Goal: Navigation & Orientation: Find specific page/section

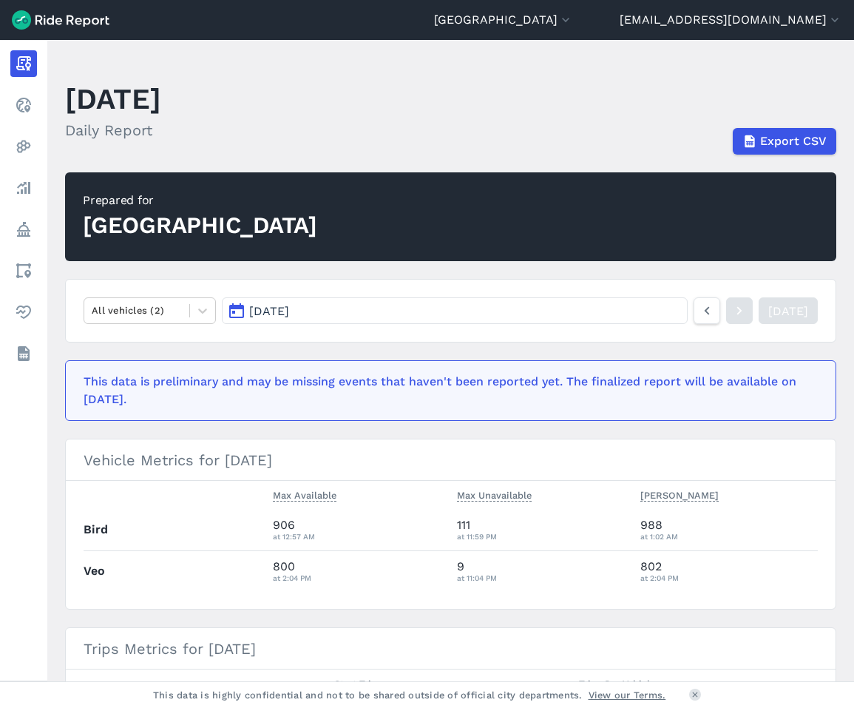
click at [843, 249] on main "[DATE] Daily Report Export CSV Prepared for Cuyahoga County All vehicles (2) [D…" at bounding box center [450, 360] width 807 height 641
drag, startPoint x: 843, startPoint y: 249, endPoint x: 898, endPoint y: 248, distance: 54.7
click at [854, 248] on html "[GEOGRAPHIC_DATA] [GEOGRAPHIC_DATA] [GEOGRAPHIC_DATA] [GEOGRAPHIC_DATA] [GEOGRA…" at bounding box center [427, 354] width 854 height 708
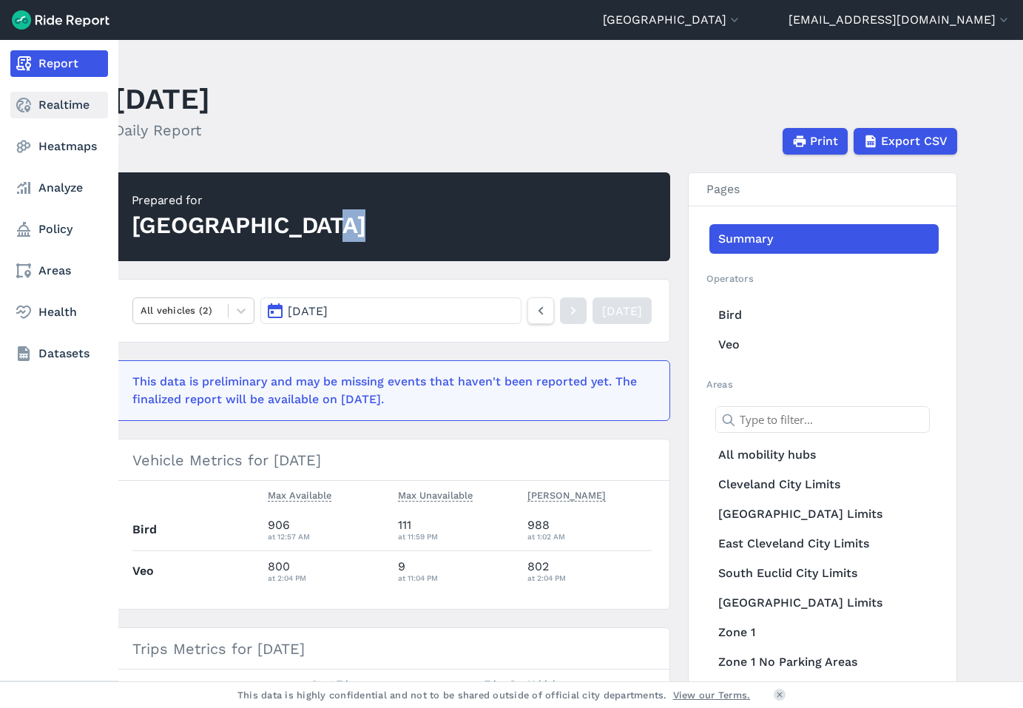
click at [67, 101] on link "Realtime" at bounding box center [59, 105] width 98 height 27
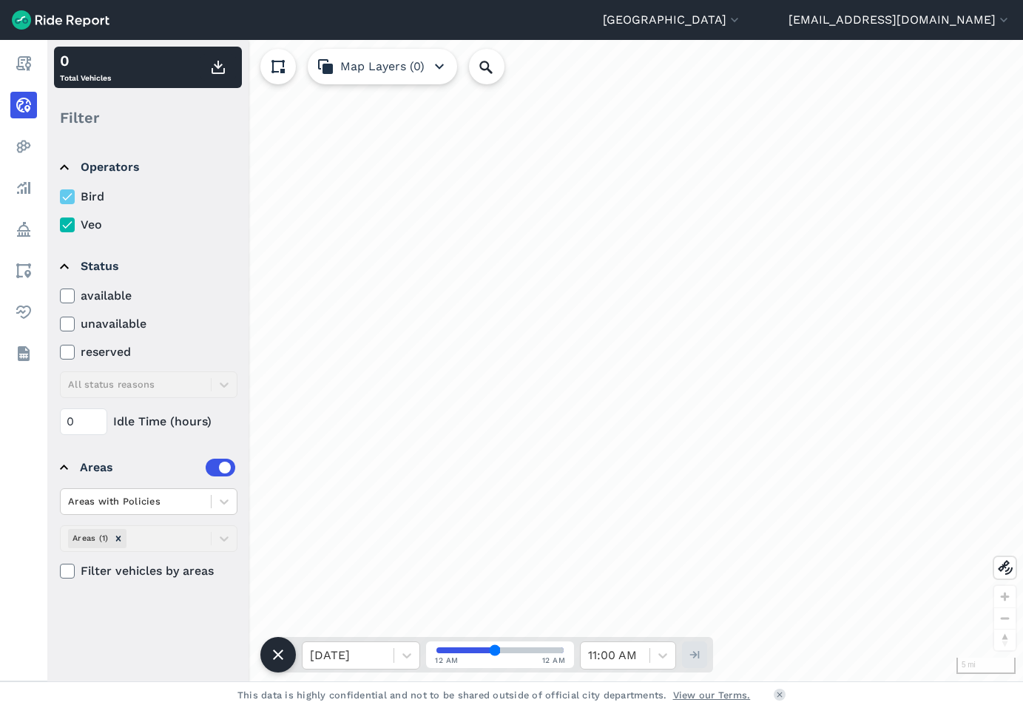
drag, startPoint x: 544, startPoint y: 550, endPoint x: 649, endPoint y: 351, distance: 224.9
click at [649, 351] on div "loading" at bounding box center [534, 360] width 975 height 641
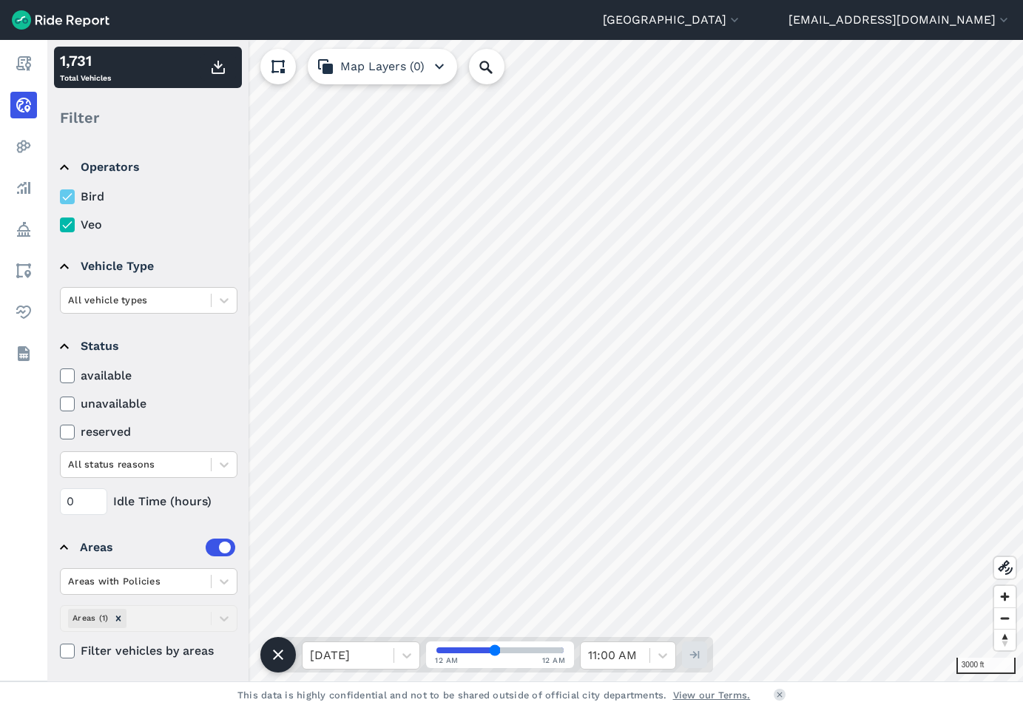
click at [72, 225] on icon at bounding box center [67, 224] width 13 height 15
click at [60, 225] on input "Veo" at bounding box center [60, 221] width 0 height 10
click at [72, 225] on icon at bounding box center [67, 224] width 13 height 15
click at [60, 225] on input "Veo" at bounding box center [60, 221] width 0 height 10
click at [67, 192] on icon at bounding box center [67, 196] width 13 height 15
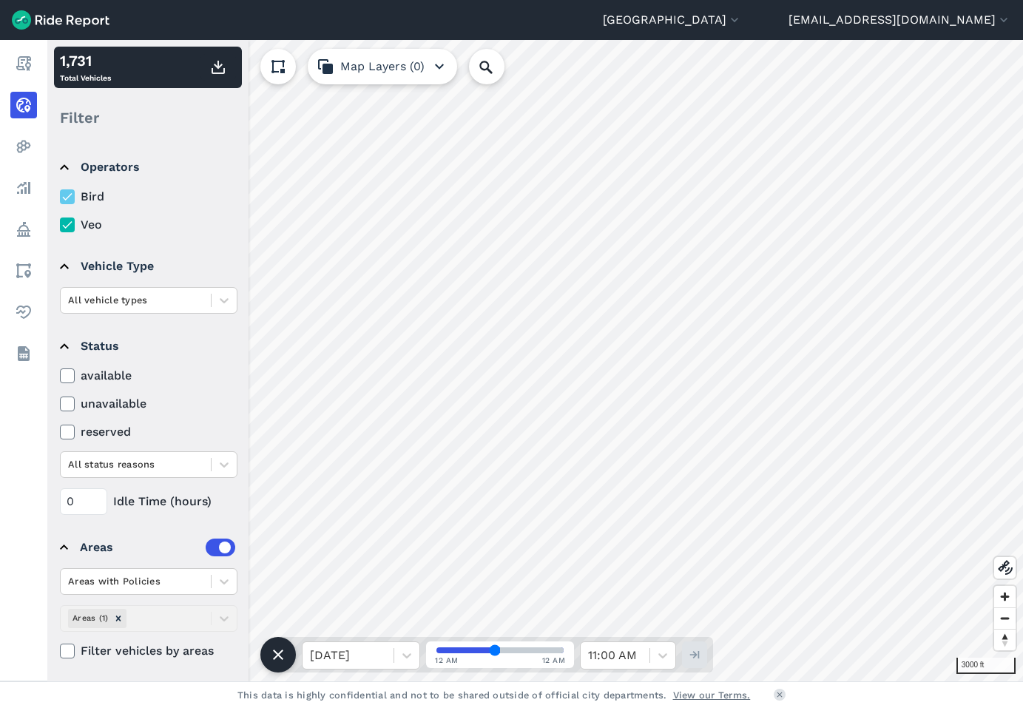
click at [60, 192] on input "Bird" at bounding box center [60, 193] width 0 height 10
click at [67, 192] on icon at bounding box center [67, 196] width 13 height 15
click at [60, 192] on input "Bird" at bounding box center [60, 193] width 0 height 10
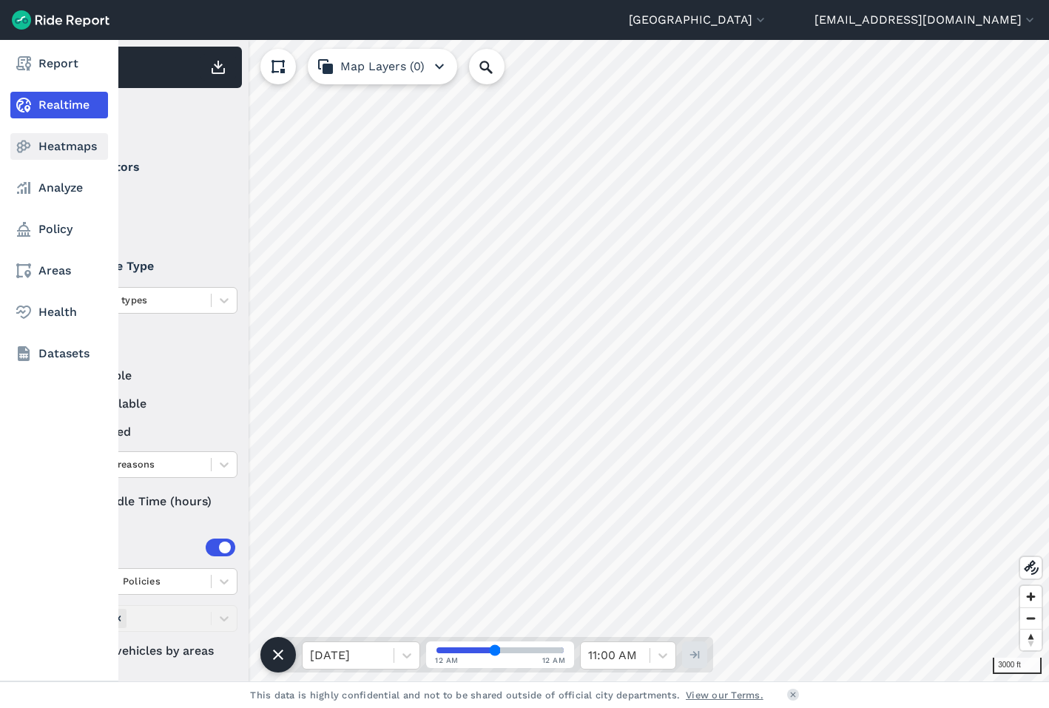
click at [83, 158] on link "Heatmaps" at bounding box center [59, 146] width 98 height 27
